Goal: Task Accomplishment & Management: Use online tool/utility

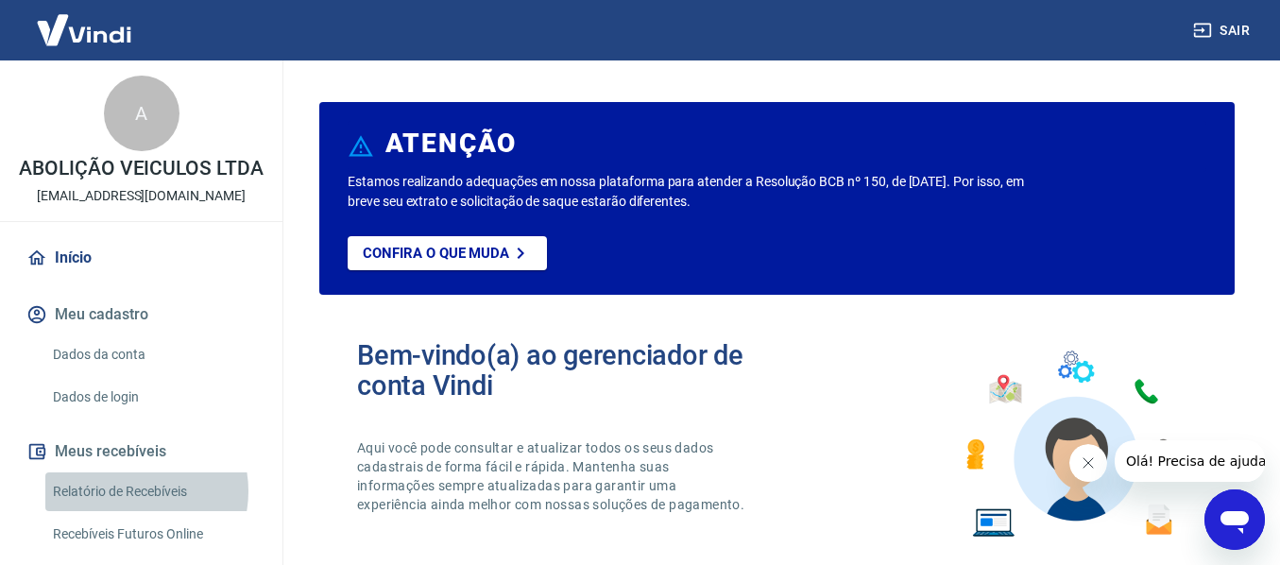
click at [128, 511] on link "Relatório de Recebíveis" at bounding box center [152, 491] width 214 height 39
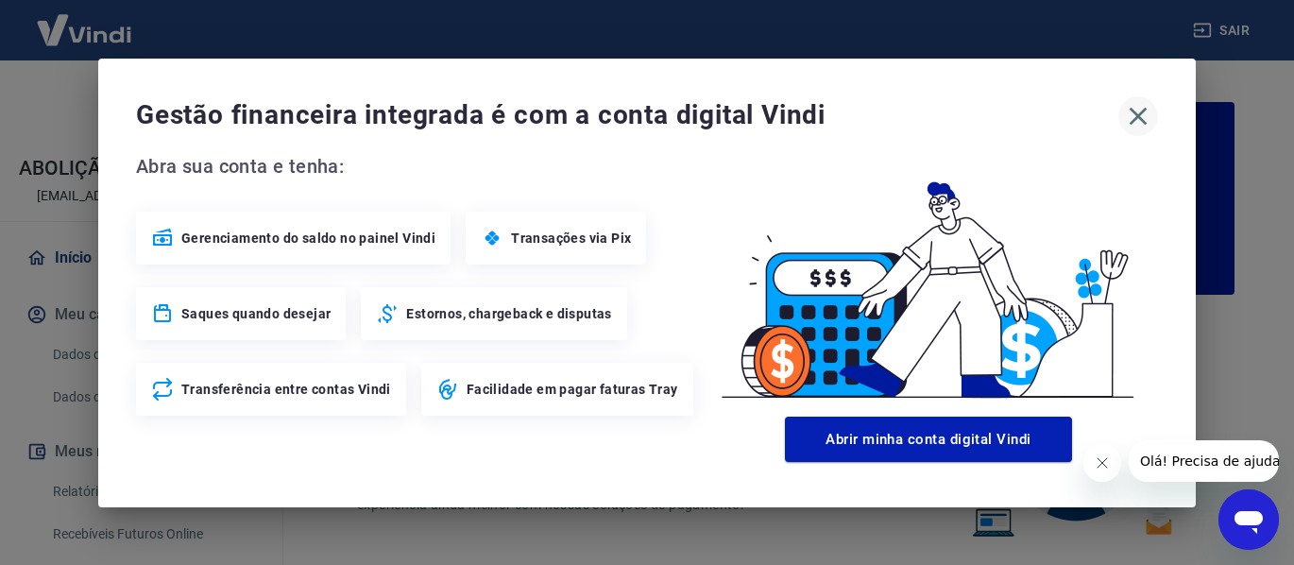
click at [1143, 111] on icon "button" at bounding box center [1139, 116] width 18 height 18
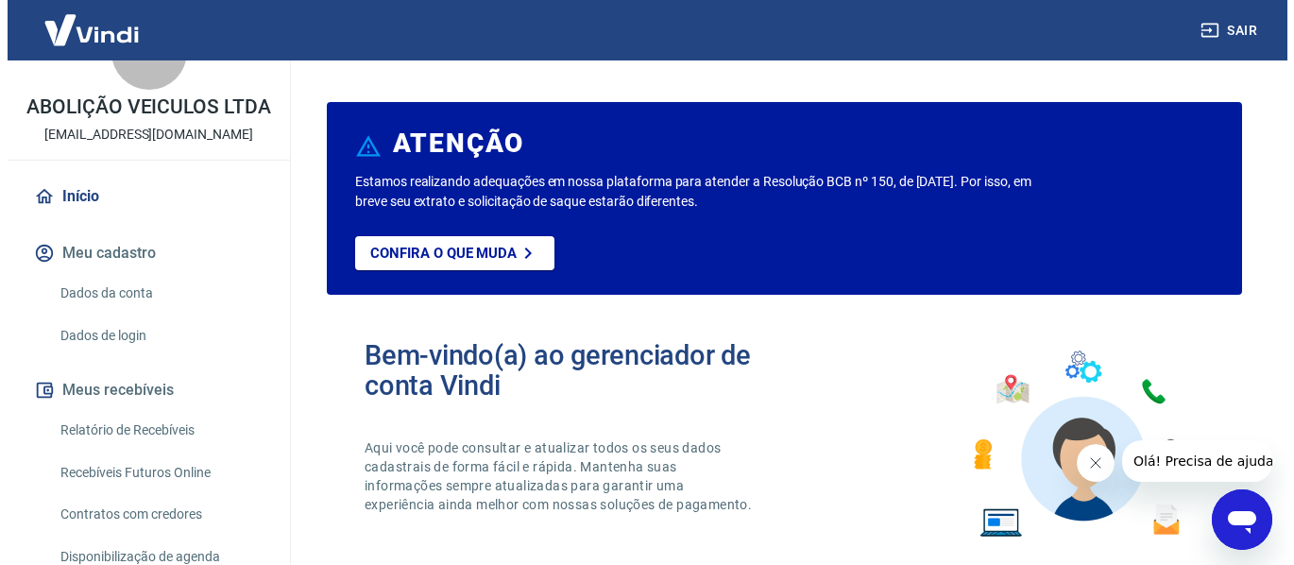
scroll to position [94, 0]
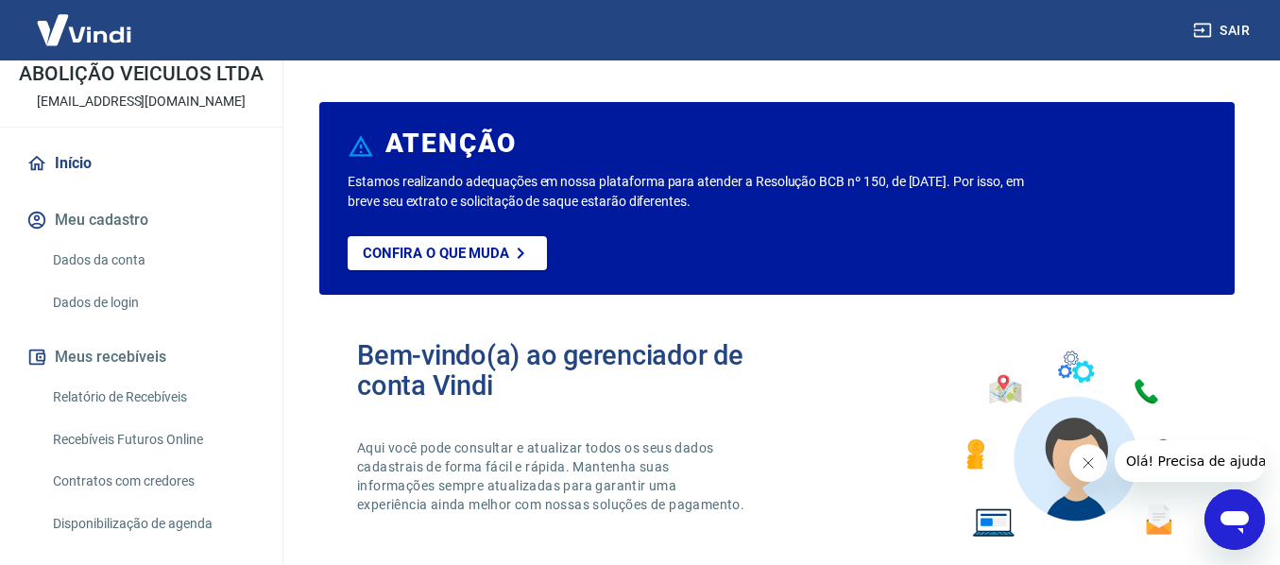
click at [143, 417] on link "Relatório de Recebíveis" at bounding box center [152, 397] width 214 height 39
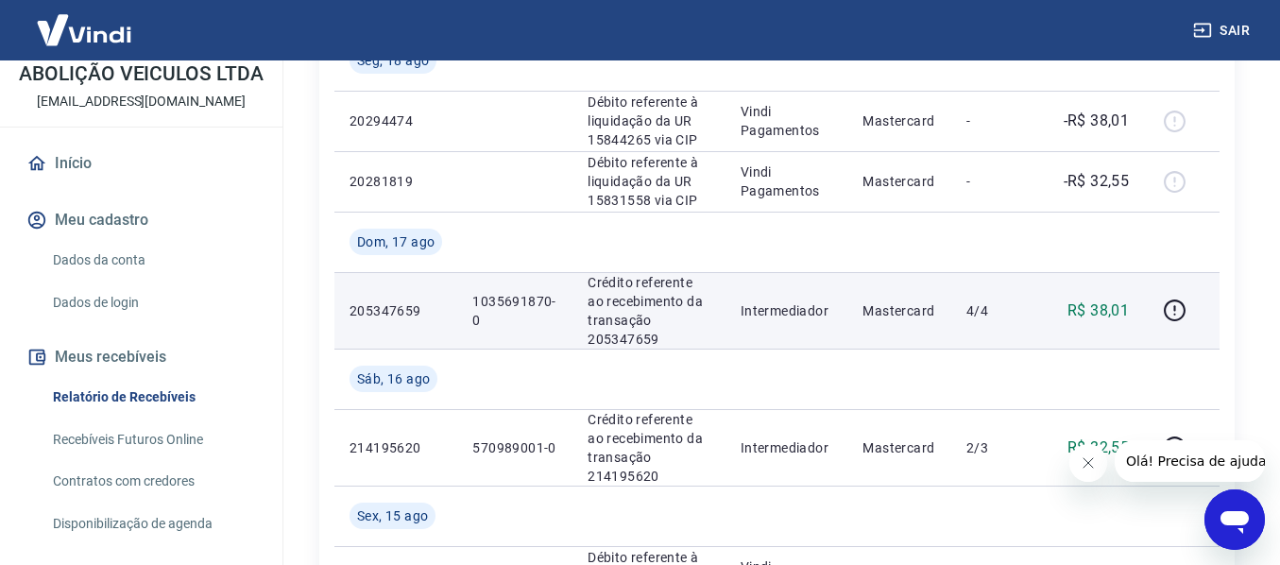
scroll to position [378, 0]
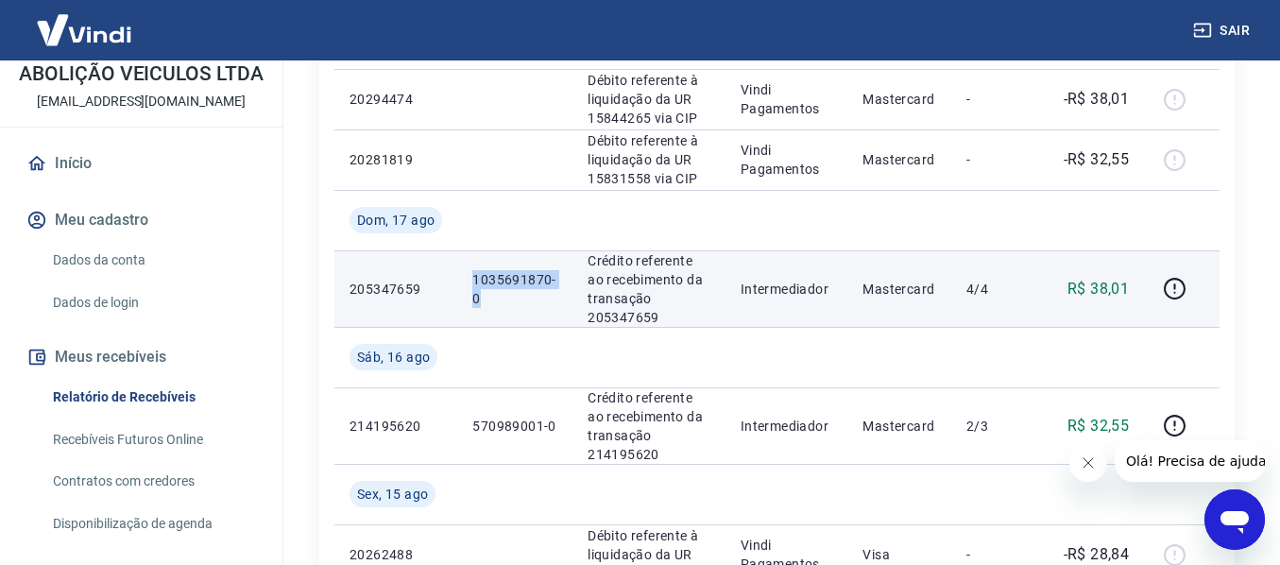
drag, startPoint x: 479, startPoint y: 298, endPoint x: 472, endPoint y: 283, distance: 15.6
click at [472, 283] on p "1035691870-0" at bounding box center [514, 289] width 85 height 38
copy p "1035691870-0"
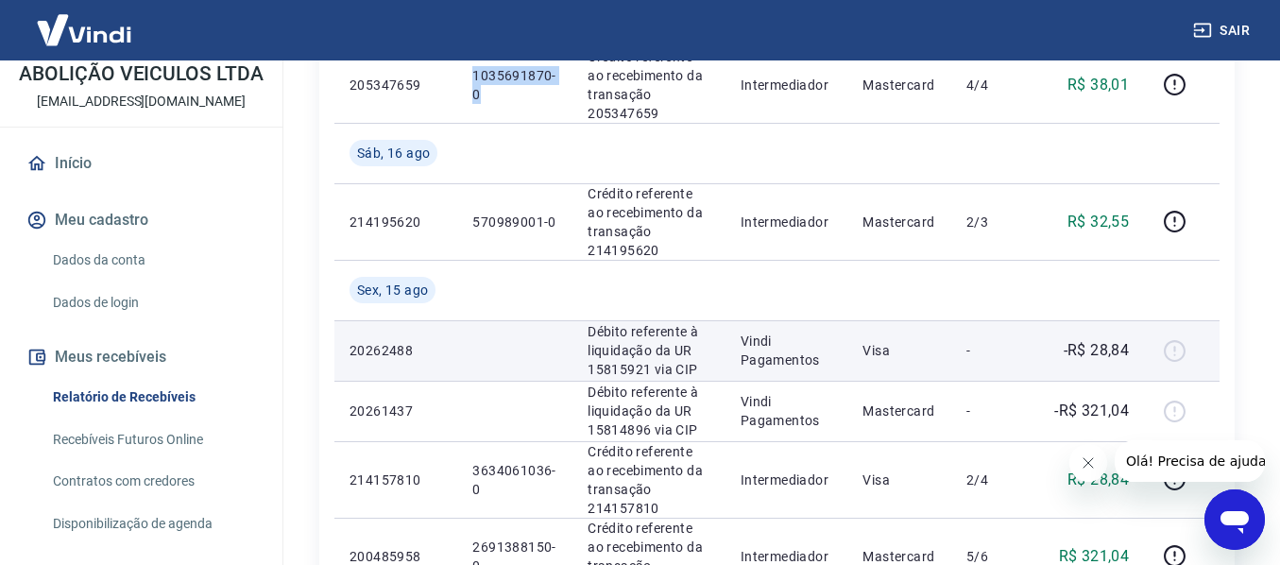
scroll to position [472, 0]
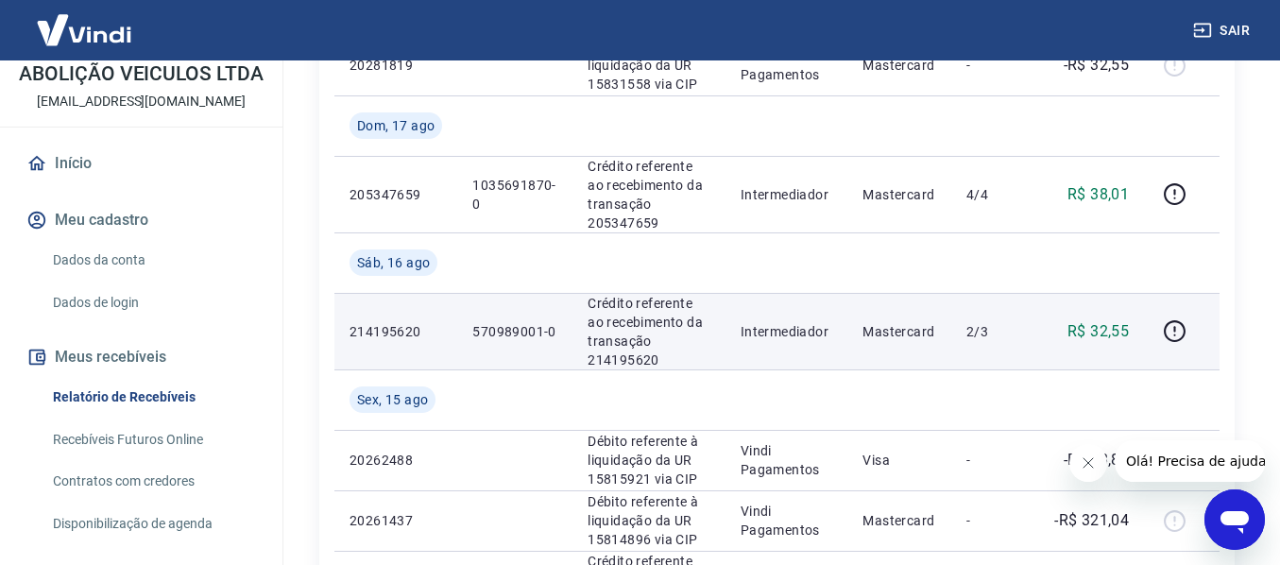
click at [521, 328] on p "570989001-0" at bounding box center [514, 331] width 85 height 19
drag, startPoint x: 552, startPoint y: 329, endPoint x: 469, endPoint y: 339, distance: 83.8
click at [469, 339] on td "570989001-0" at bounding box center [514, 331] width 115 height 77
copy p "570989001-0"
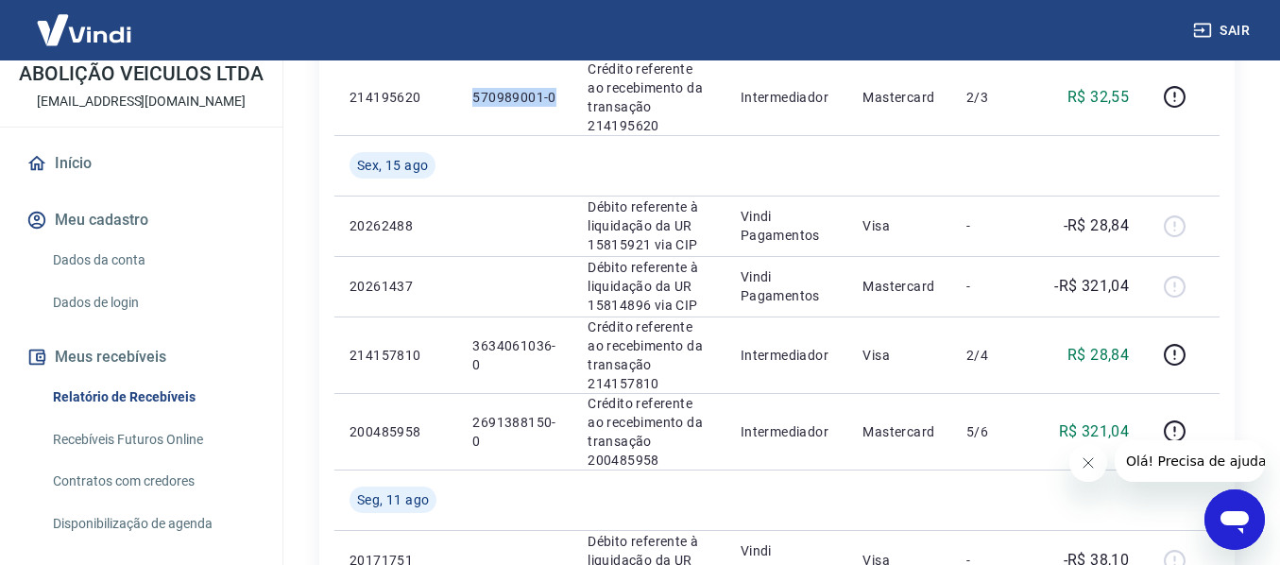
scroll to position [756, 0]
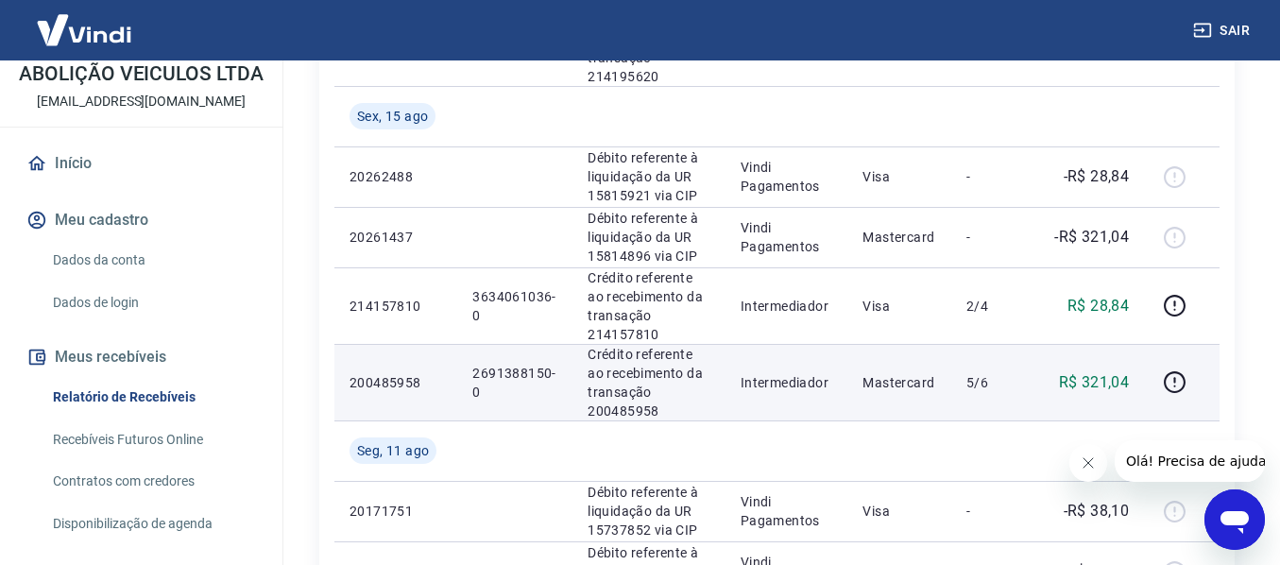
click at [475, 390] on p "2691388150-0" at bounding box center [514, 383] width 85 height 38
click at [475, 389] on p "2691388150-0" at bounding box center [514, 383] width 85 height 38
click at [485, 394] on p "2691388150-0" at bounding box center [514, 383] width 85 height 38
drag, startPoint x: 474, startPoint y: 371, endPoint x: 484, endPoint y: 411, distance: 40.8
click at [484, 411] on td "2691388150-0" at bounding box center [514, 382] width 115 height 77
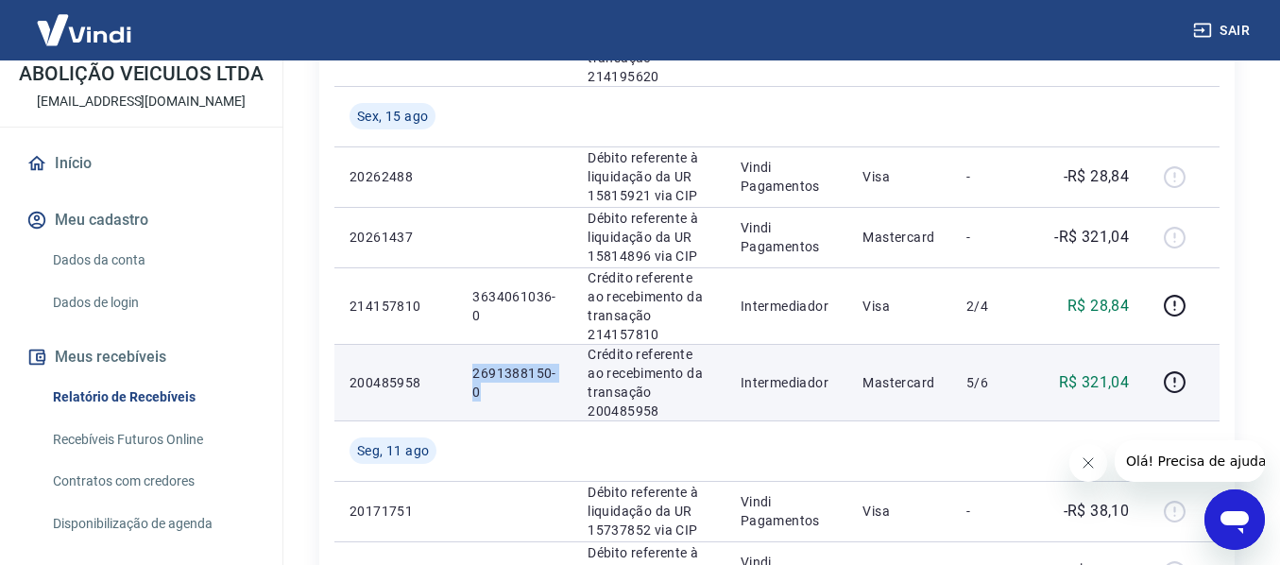
copy p "2691388150-0"
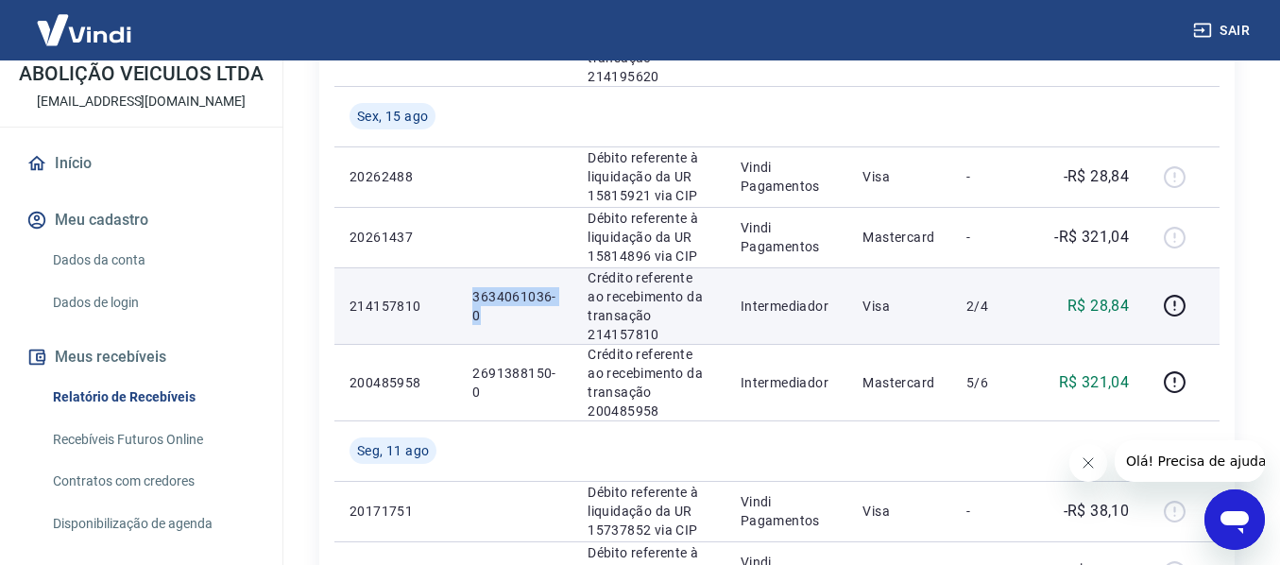
drag, startPoint x: 485, startPoint y: 314, endPoint x: 456, endPoint y: 295, distance: 34.1
click at [456, 295] on tr "214157810 3634061036-0 Crédito referente ao recebimento da transação 214157810 …" at bounding box center [776, 305] width 885 height 77
copy tr "3634061036-0"
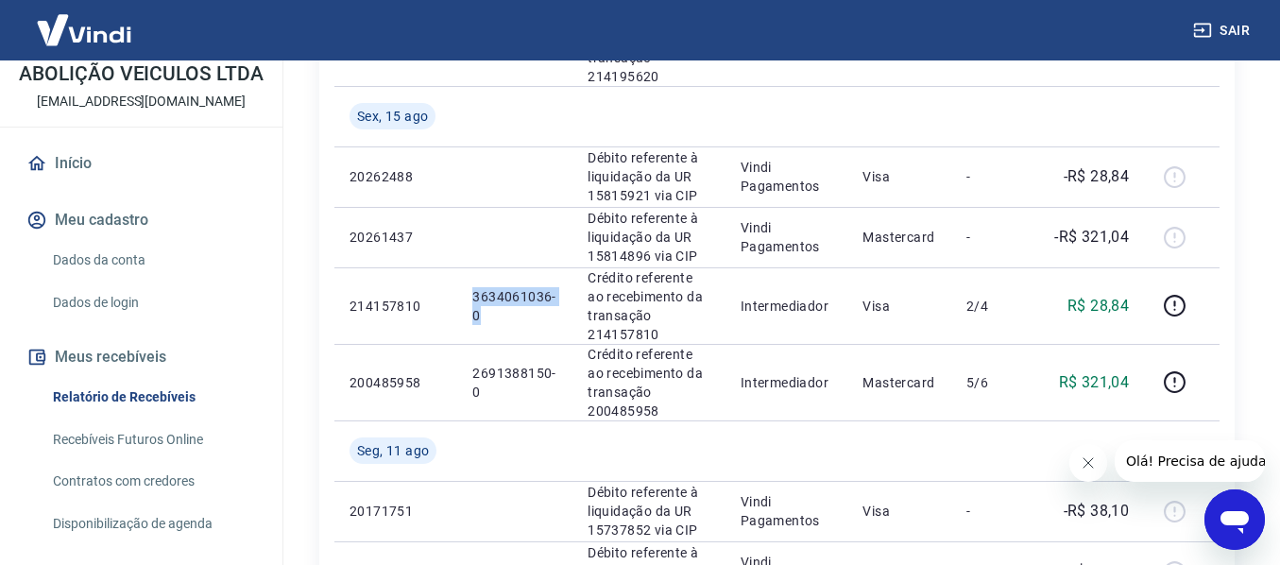
click at [1224, 29] on button "Sair" at bounding box center [1223, 30] width 68 height 35
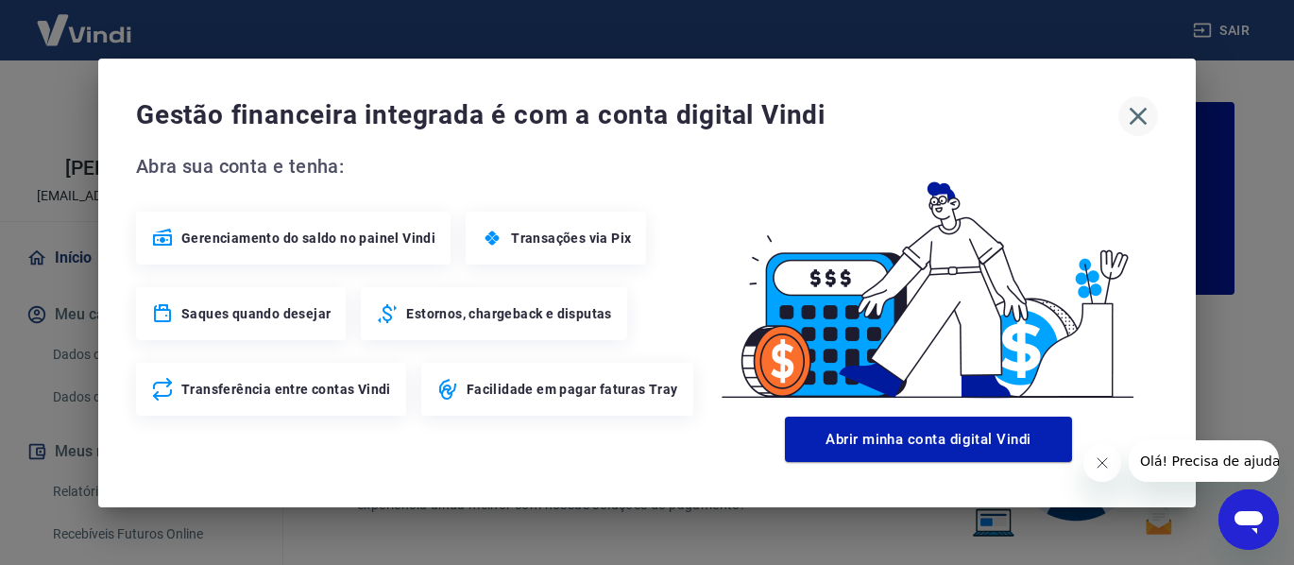
click at [1143, 115] on icon "button" at bounding box center [1138, 116] width 30 height 30
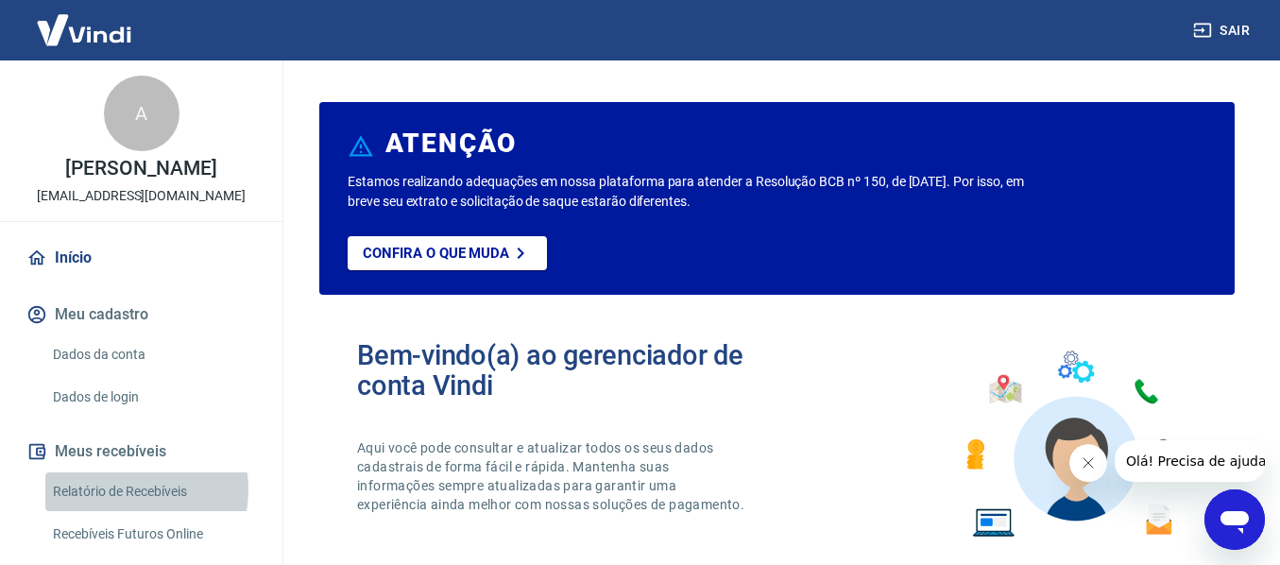
click at [121, 509] on link "Relatório de Recebíveis" at bounding box center [152, 491] width 214 height 39
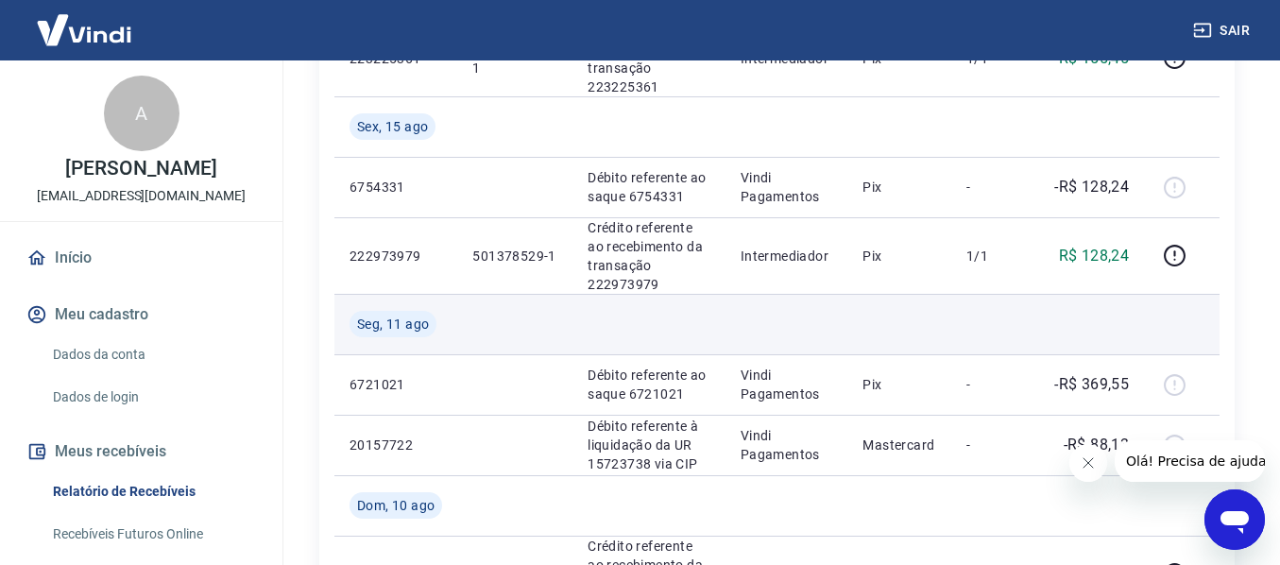
scroll to position [1039, 0]
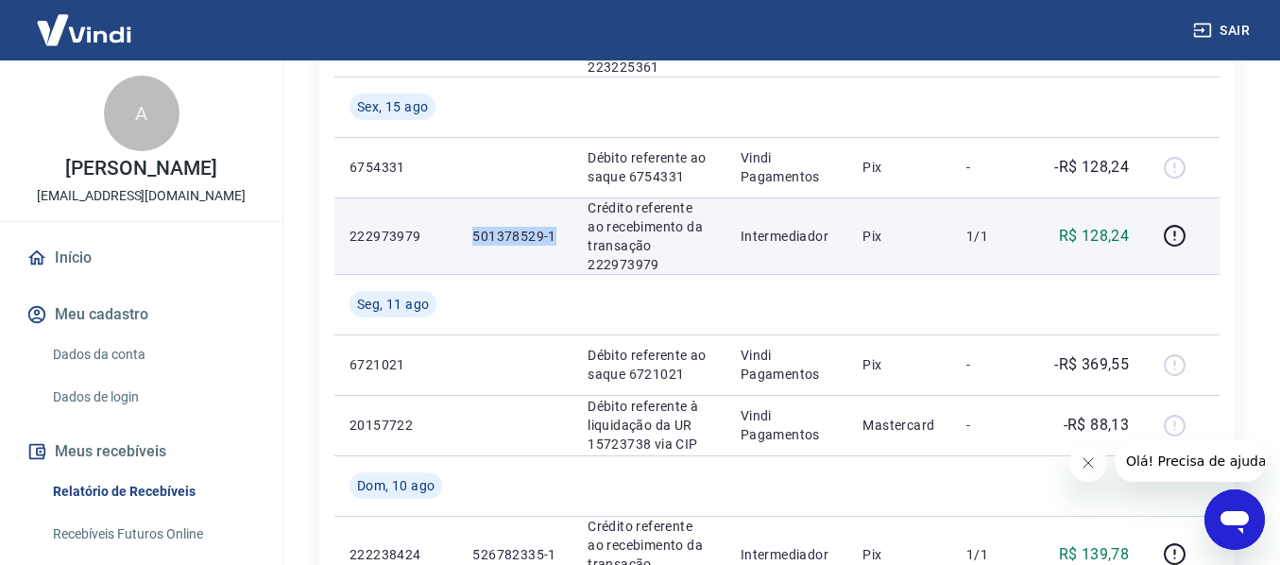
drag, startPoint x: 555, startPoint y: 237, endPoint x: 466, endPoint y: 246, distance: 89.2
click at [468, 246] on td "501378529-1" at bounding box center [514, 235] width 115 height 77
copy p "501378529-1"
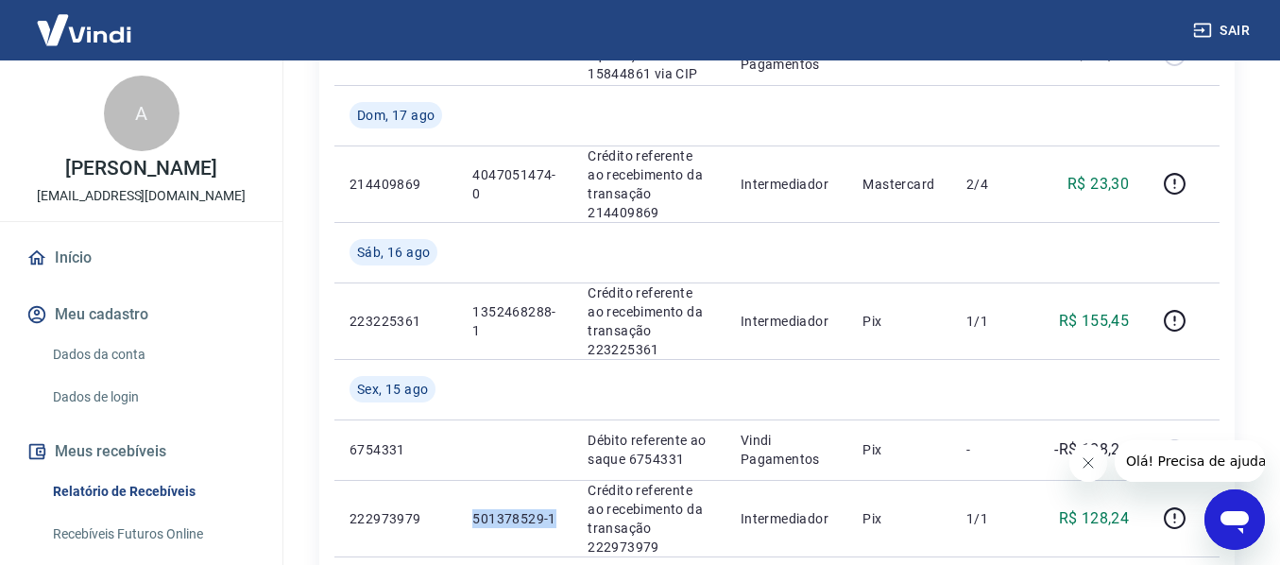
scroll to position [756, 0]
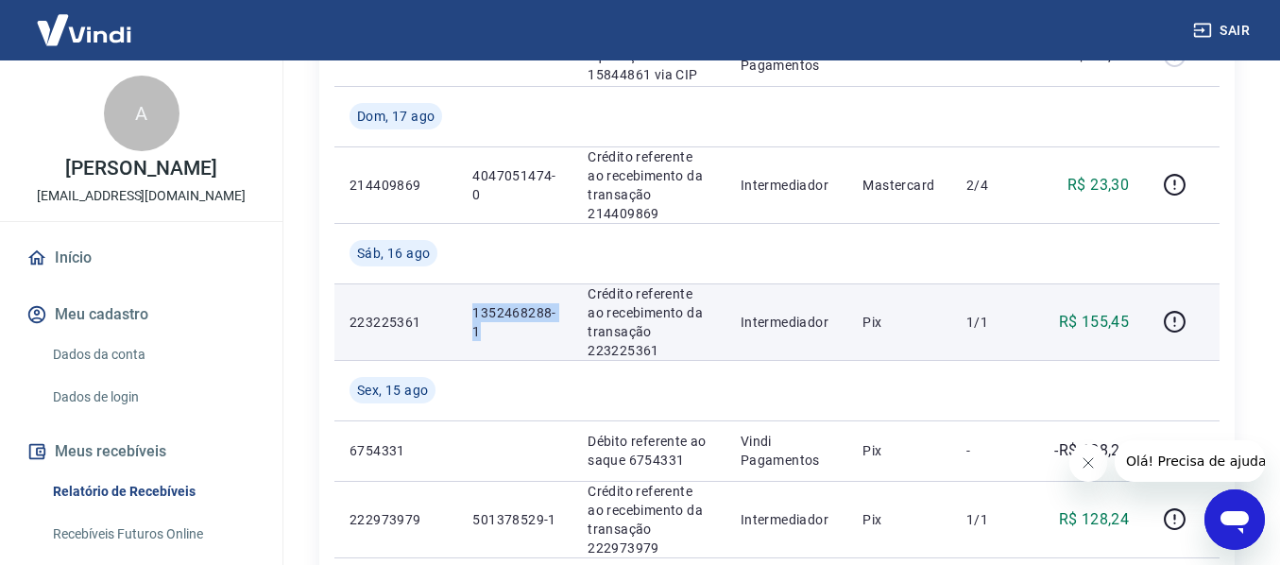
drag, startPoint x: 481, startPoint y: 332, endPoint x: 456, endPoint y: 312, distance: 31.6
click at [456, 312] on tr "223225361 1352468288-1 Crédito referente ao recebimento da transação 223225361 …" at bounding box center [776, 321] width 885 height 77
copy tr "1352468288-1"
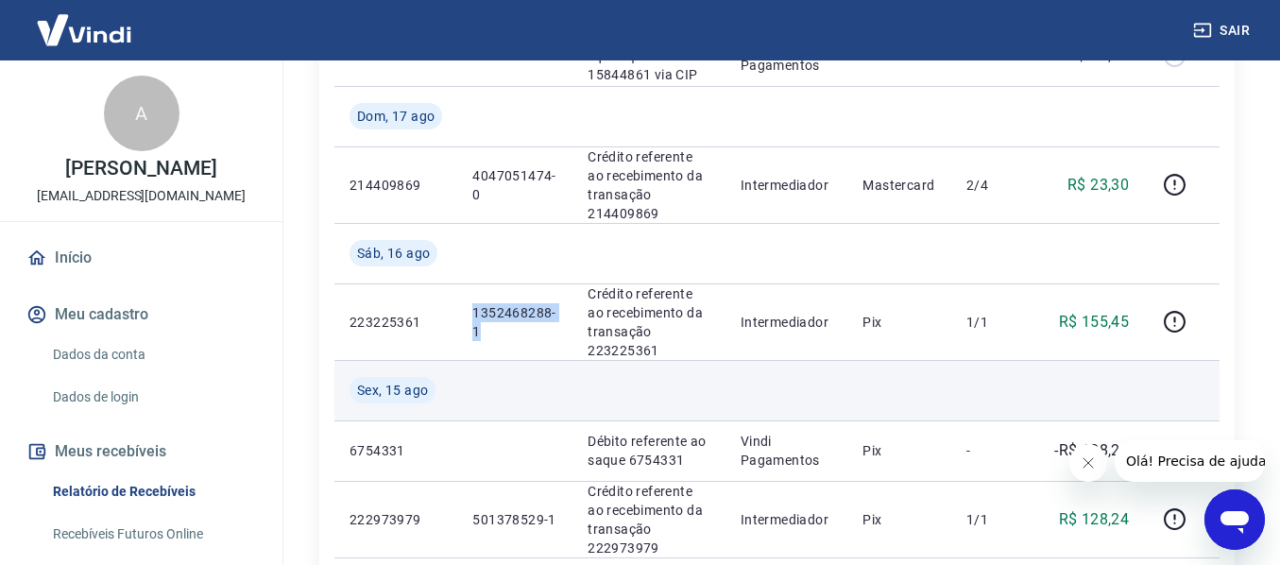
scroll to position [661, 0]
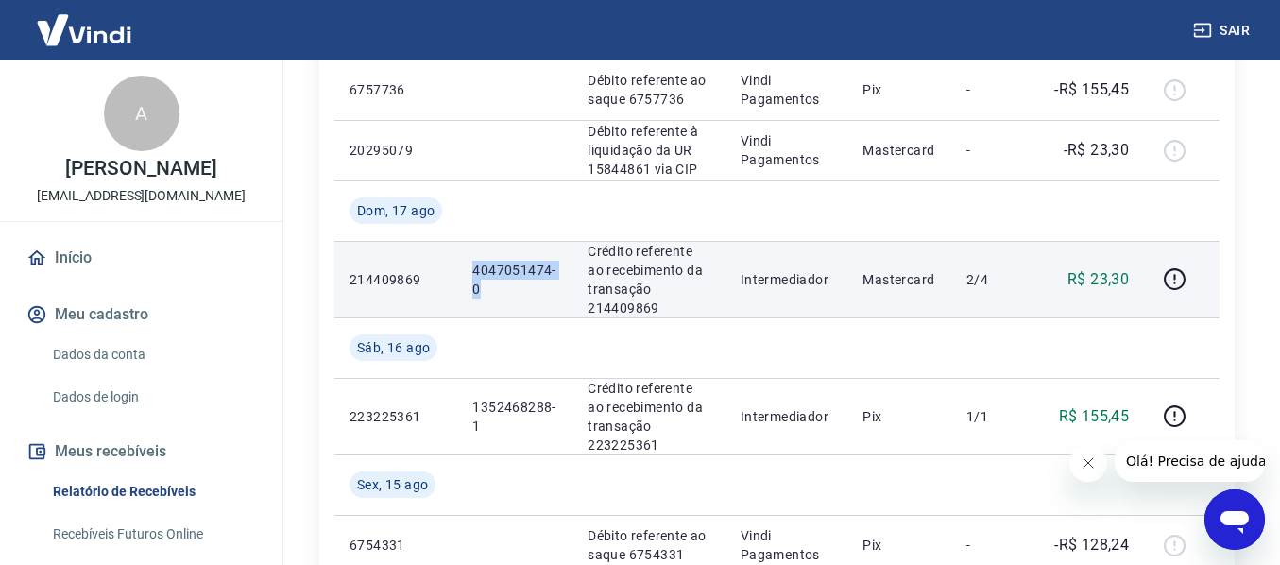
drag, startPoint x: 480, startPoint y: 286, endPoint x: 475, endPoint y: 275, distance: 12.3
click at [475, 275] on p "4047051474-0" at bounding box center [514, 280] width 85 height 38
copy p "4047051474-0"
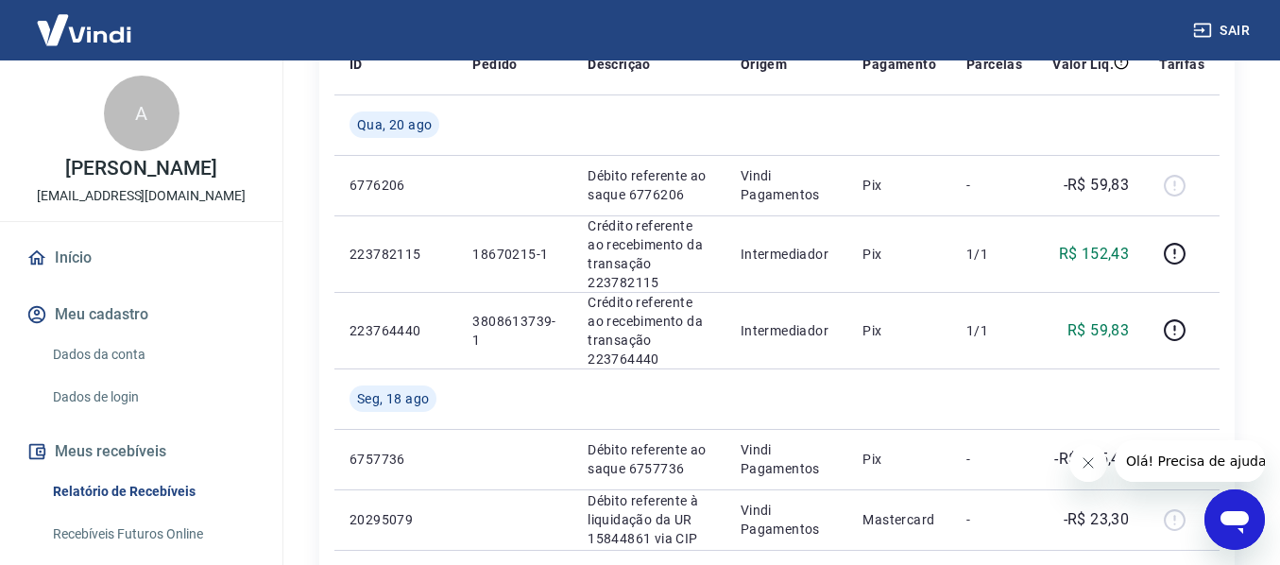
scroll to position [283, 0]
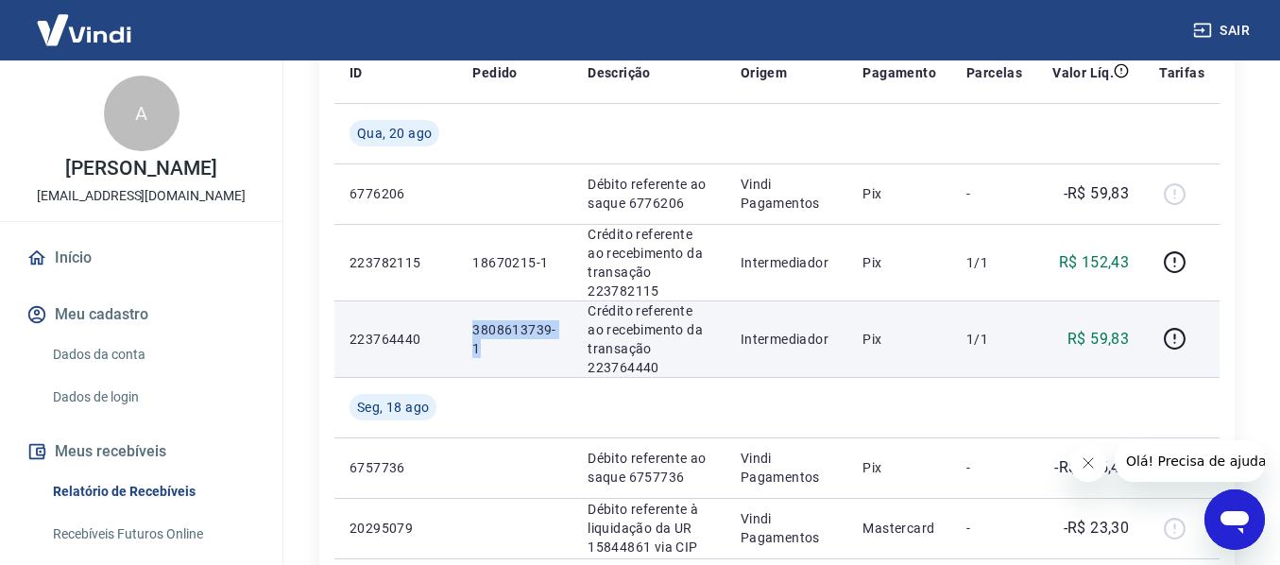
drag, startPoint x: 478, startPoint y: 347, endPoint x: 475, endPoint y: 322, distance: 24.7
click at [475, 322] on p "3808613739-1" at bounding box center [514, 339] width 85 height 38
copy p "3808613739-1"
